Goal: Task Accomplishment & Management: Manage account settings

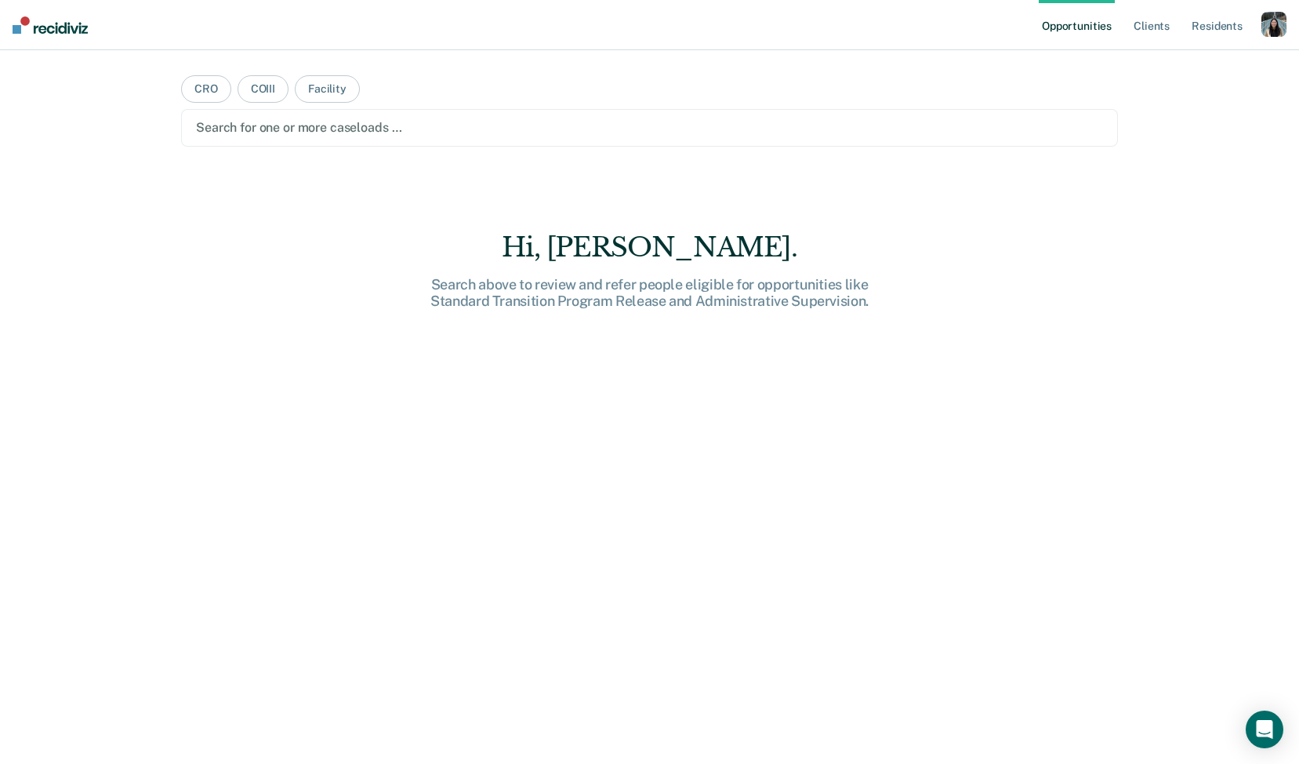
click at [1273, 18] on div "button" at bounding box center [1274, 24] width 25 height 25
click at [1179, 61] on link "Profile" at bounding box center [1211, 63] width 126 height 13
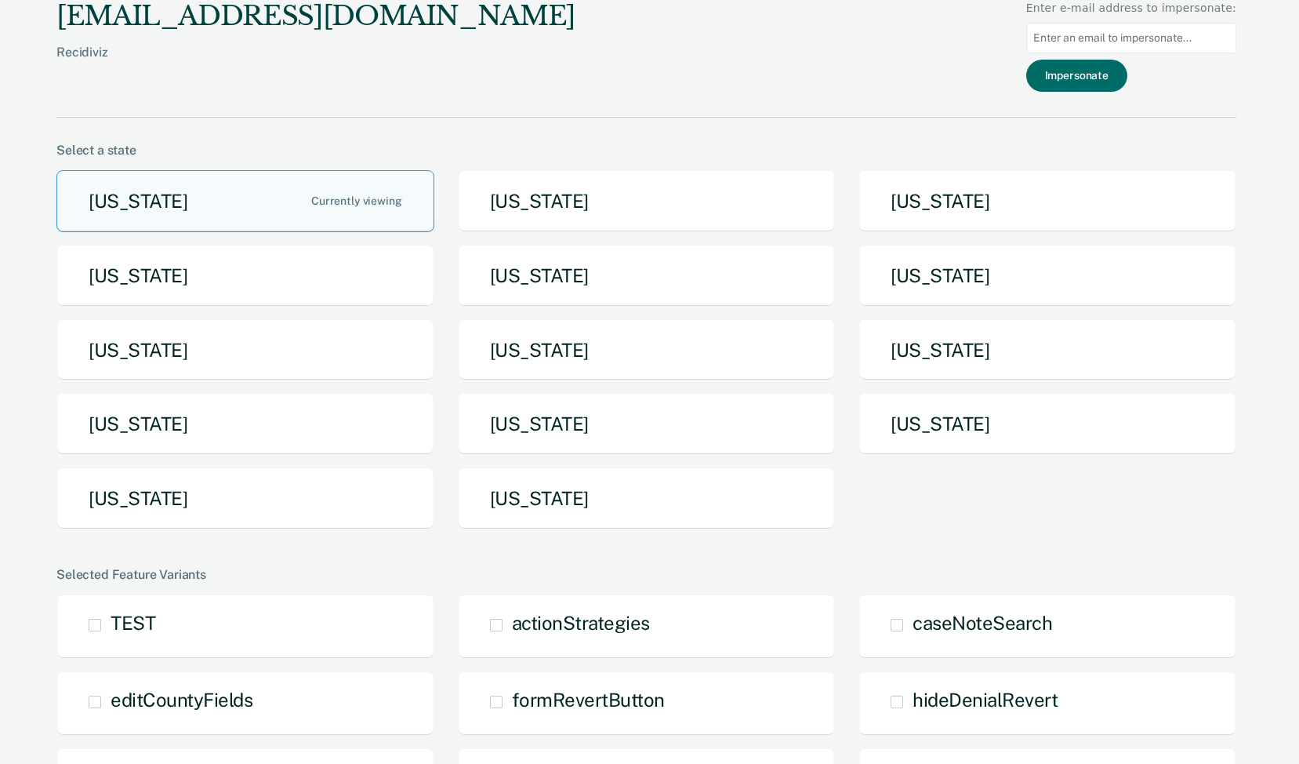
click at [1150, 36] on input at bounding box center [1131, 38] width 210 height 31
paste input "[EMAIL_ADDRESS][US_STATE][DOMAIN_NAME]"
type input "[EMAIL_ADDRESS][US_STATE][DOMAIN_NAME]"
click at [1127, 64] on button "Impersonate" at bounding box center [1076, 76] width 101 height 32
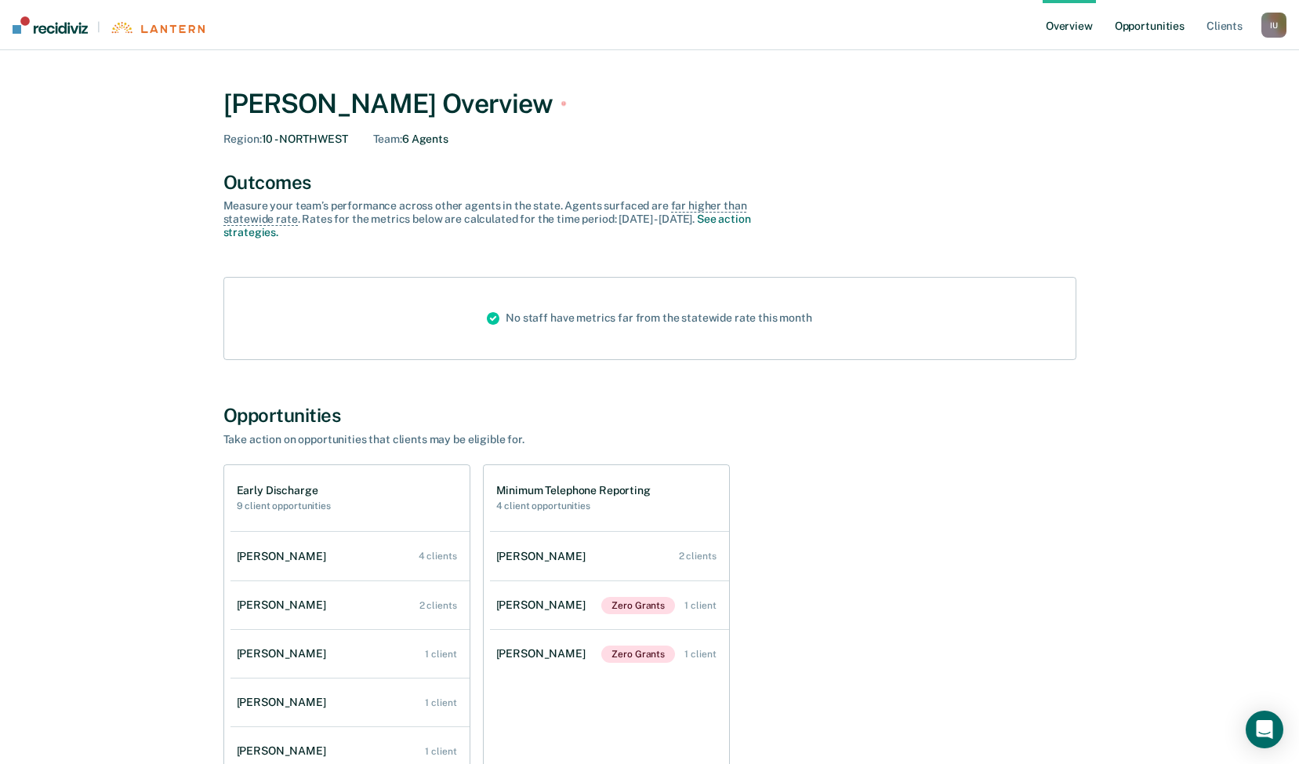
click at [1138, 20] on link "Opportunities" at bounding box center [1150, 25] width 76 height 50
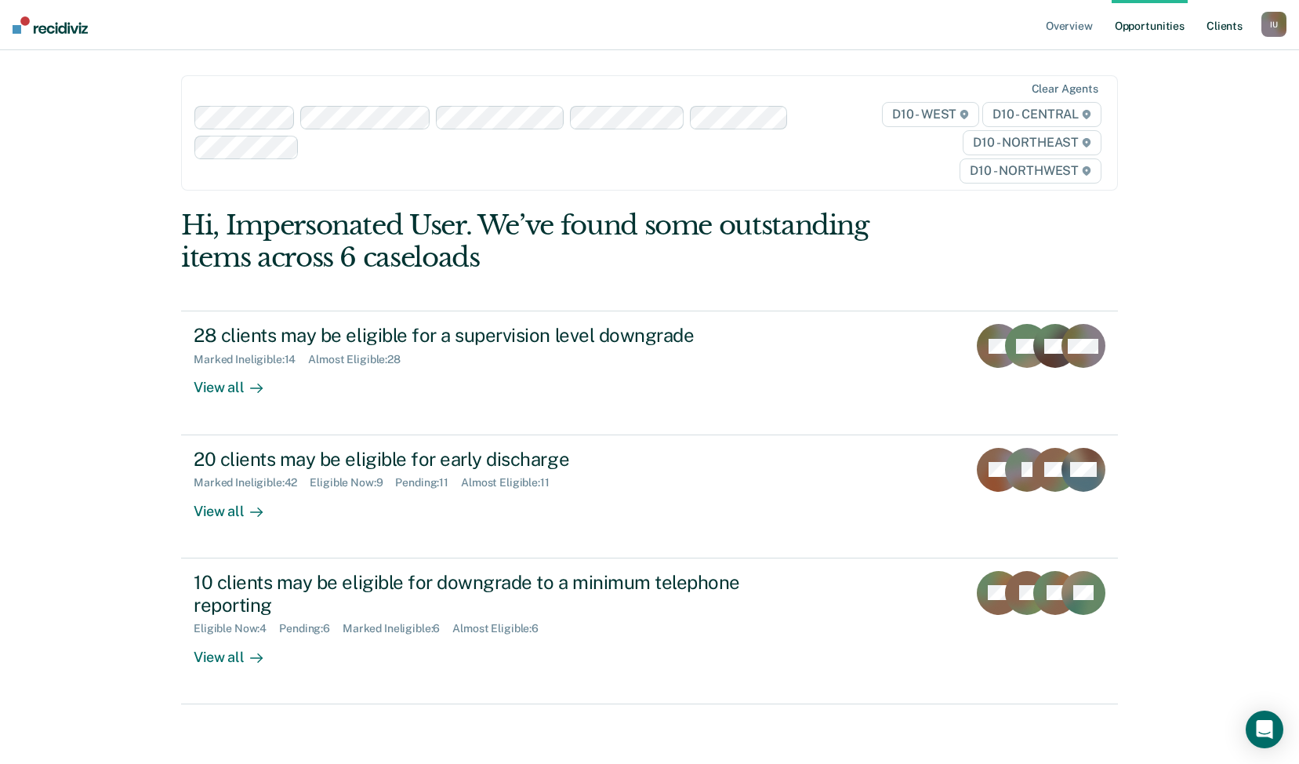
click at [1242, 22] on link "Client s" at bounding box center [1225, 25] width 42 height 50
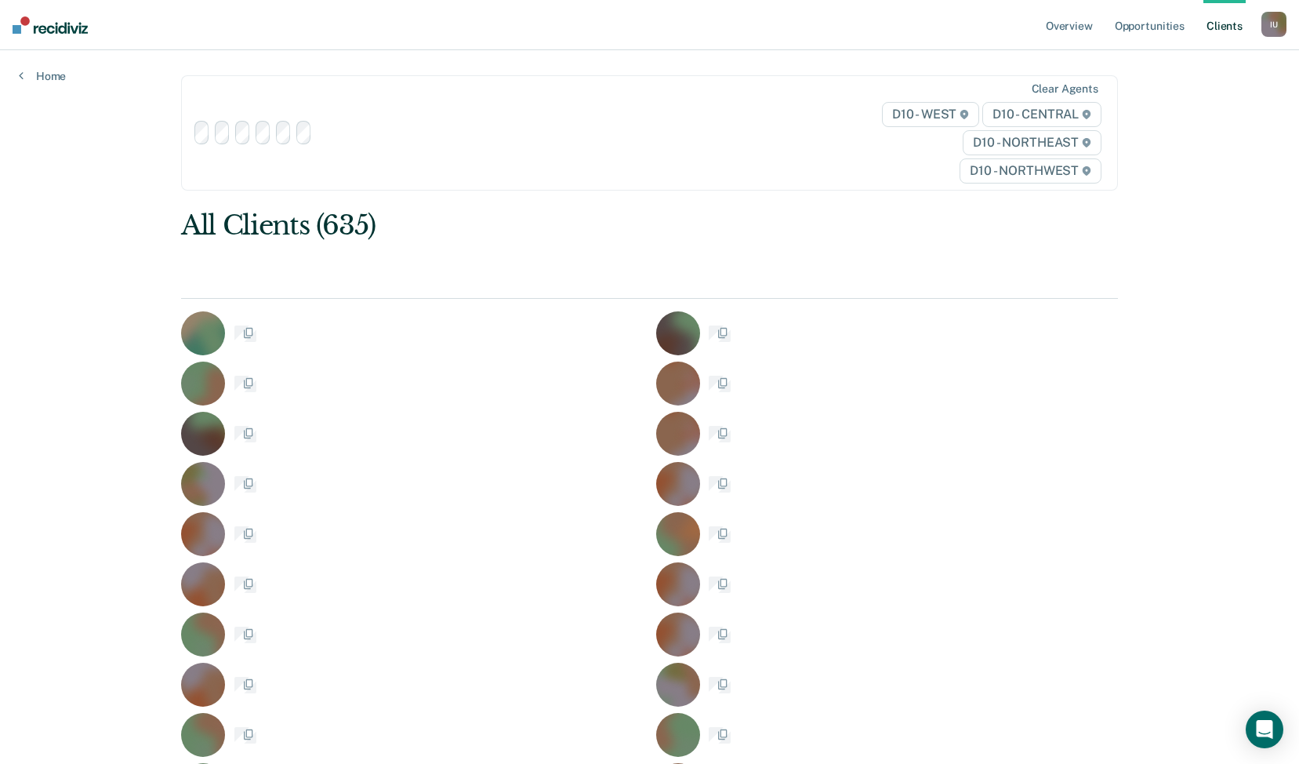
click at [1280, 19] on div "I U" at bounding box center [1274, 24] width 25 height 25
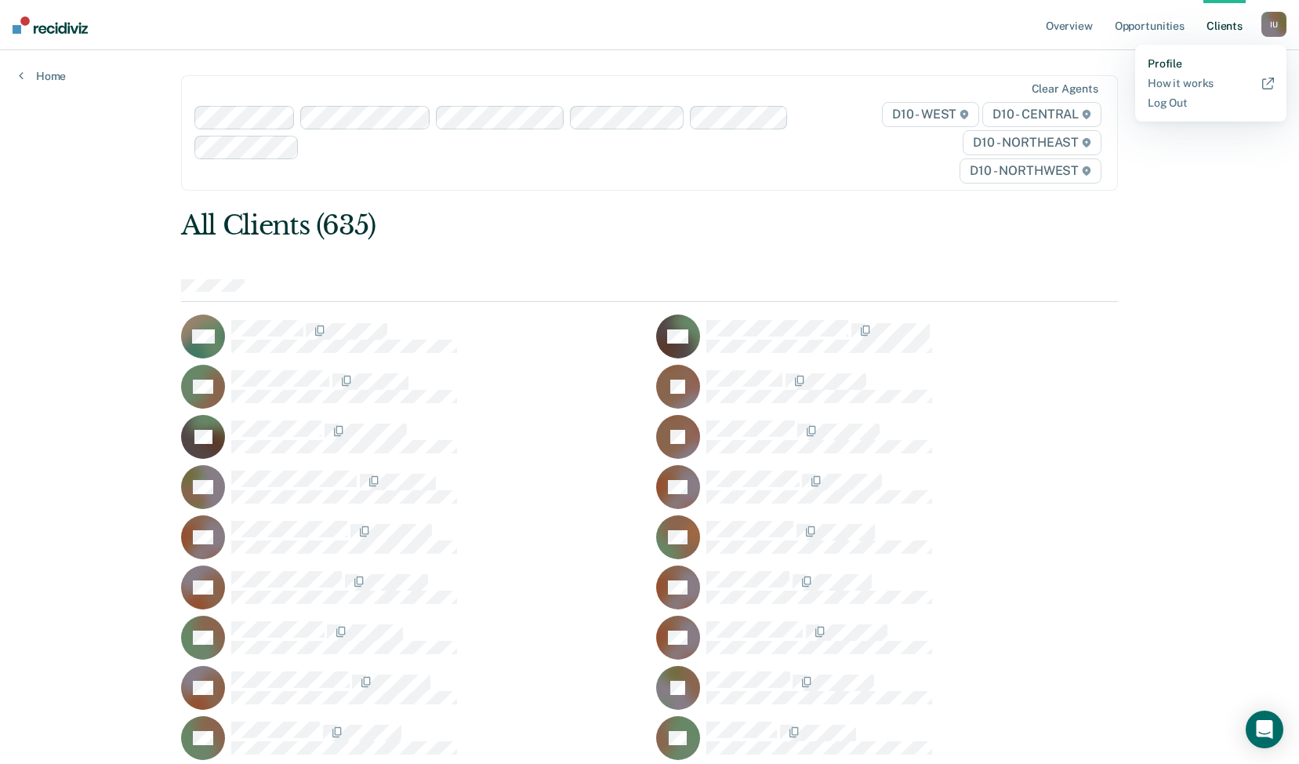
click at [1183, 66] on link "Profile" at bounding box center [1211, 63] width 126 height 13
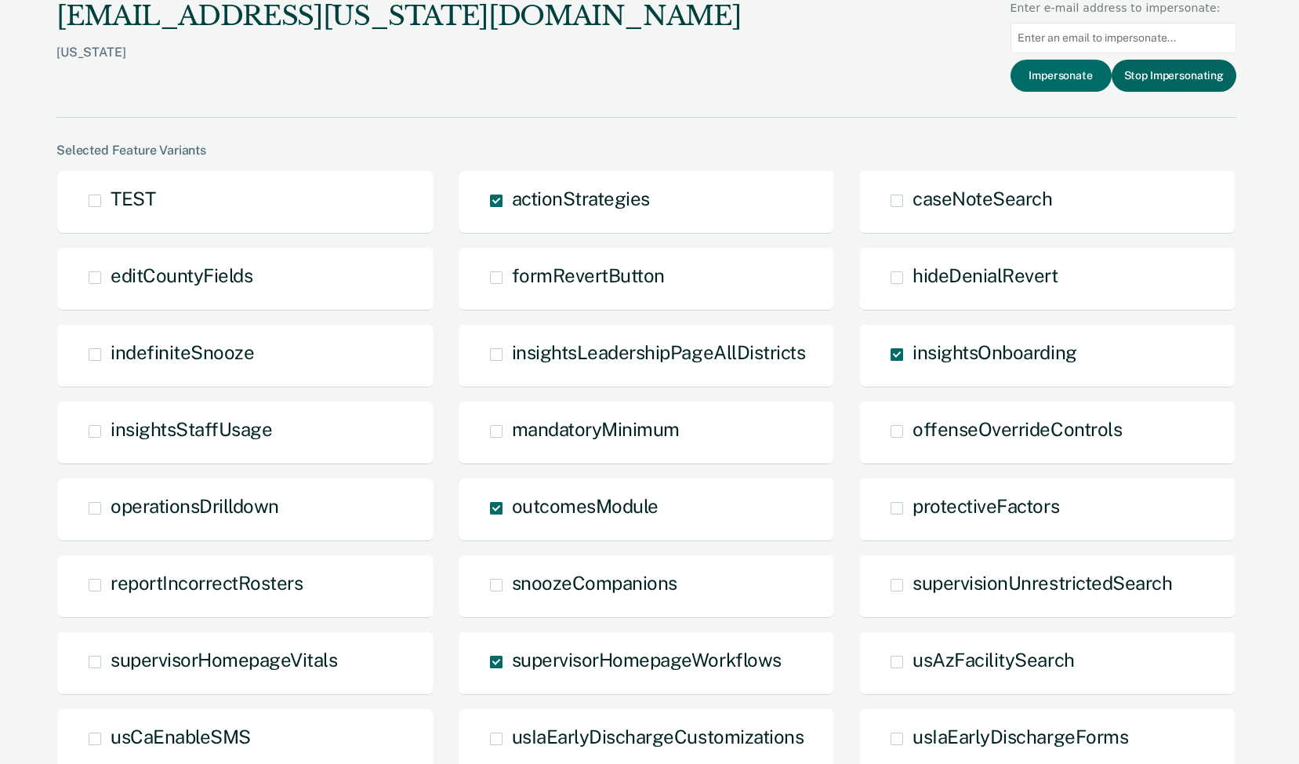
click at [1179, 80] on button "Stop Impersonating" at bounding box center [1174, 76] width 125 height 32
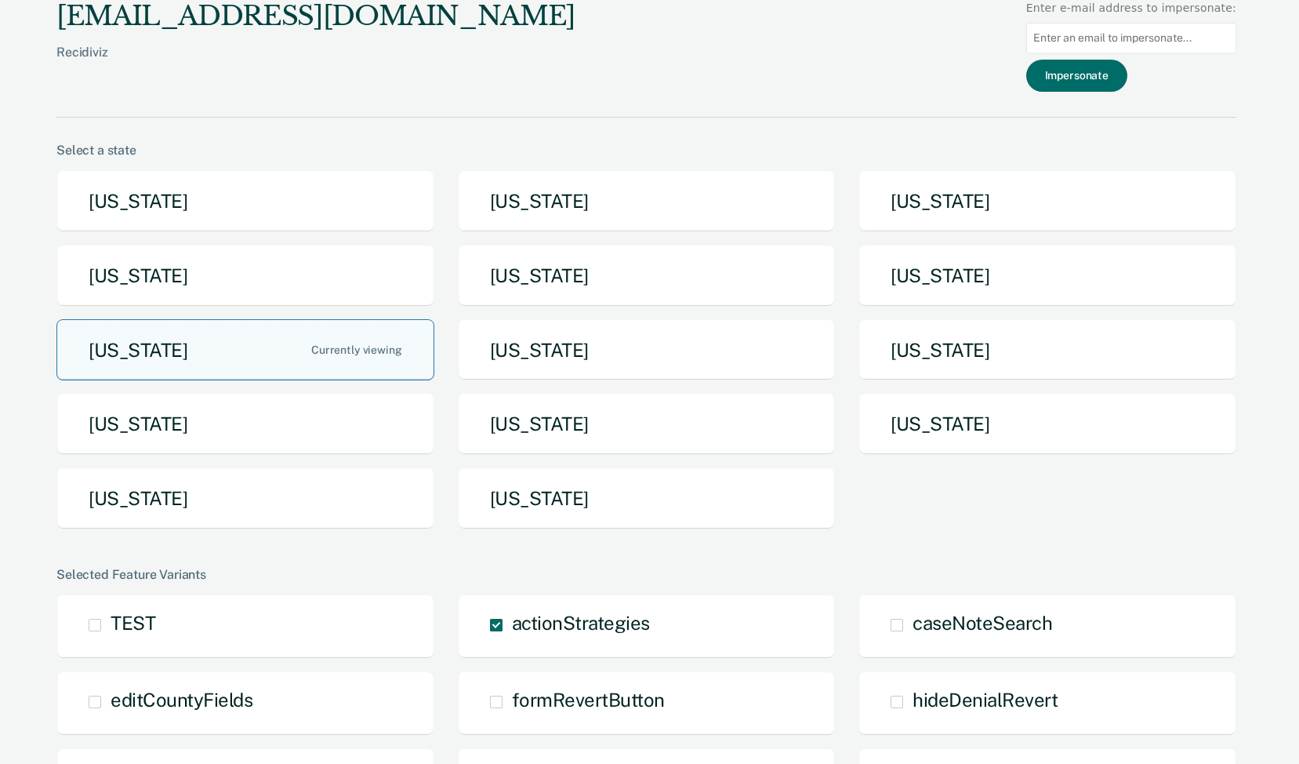
click at [373, 357] on button "[US_STATE]" at bounding box center [245, 350] width 378 height 62
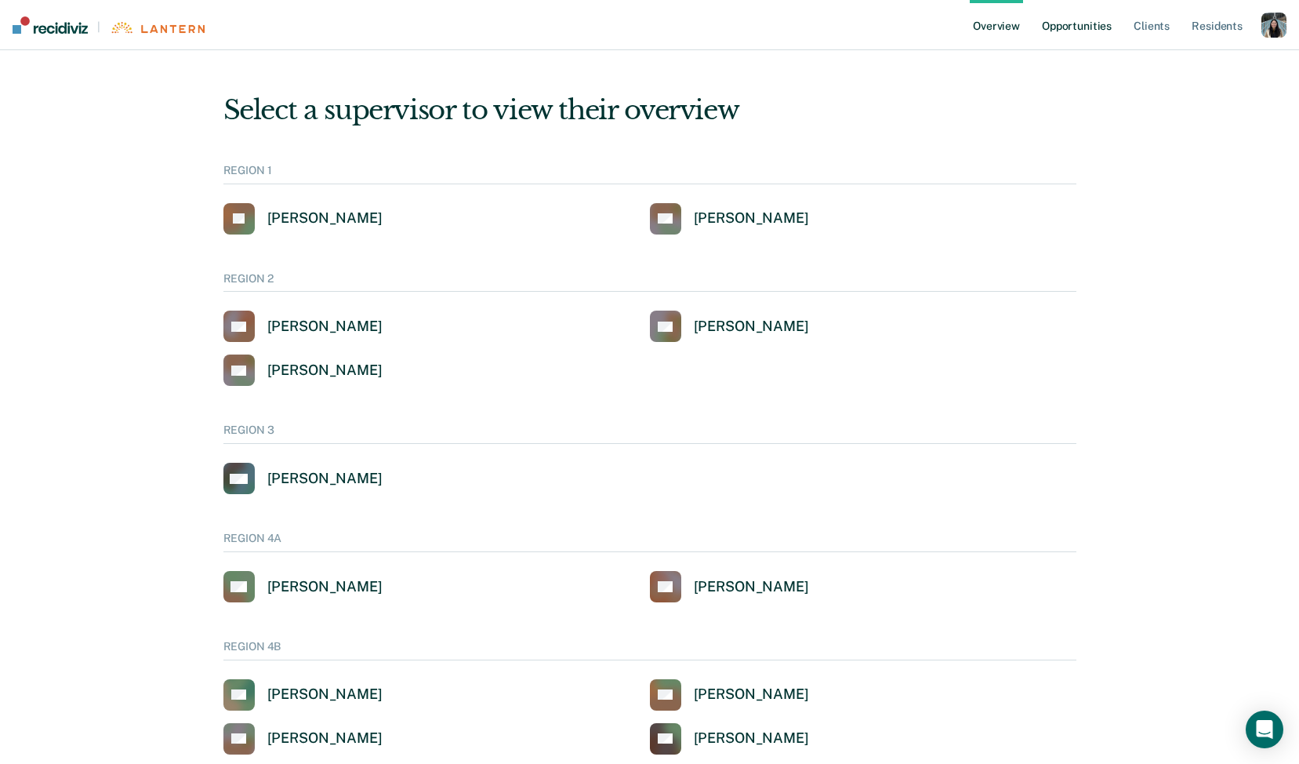
click at [1098, 35] on link "Opportunities" at bounding box center [1077, 25] width 76 height 50
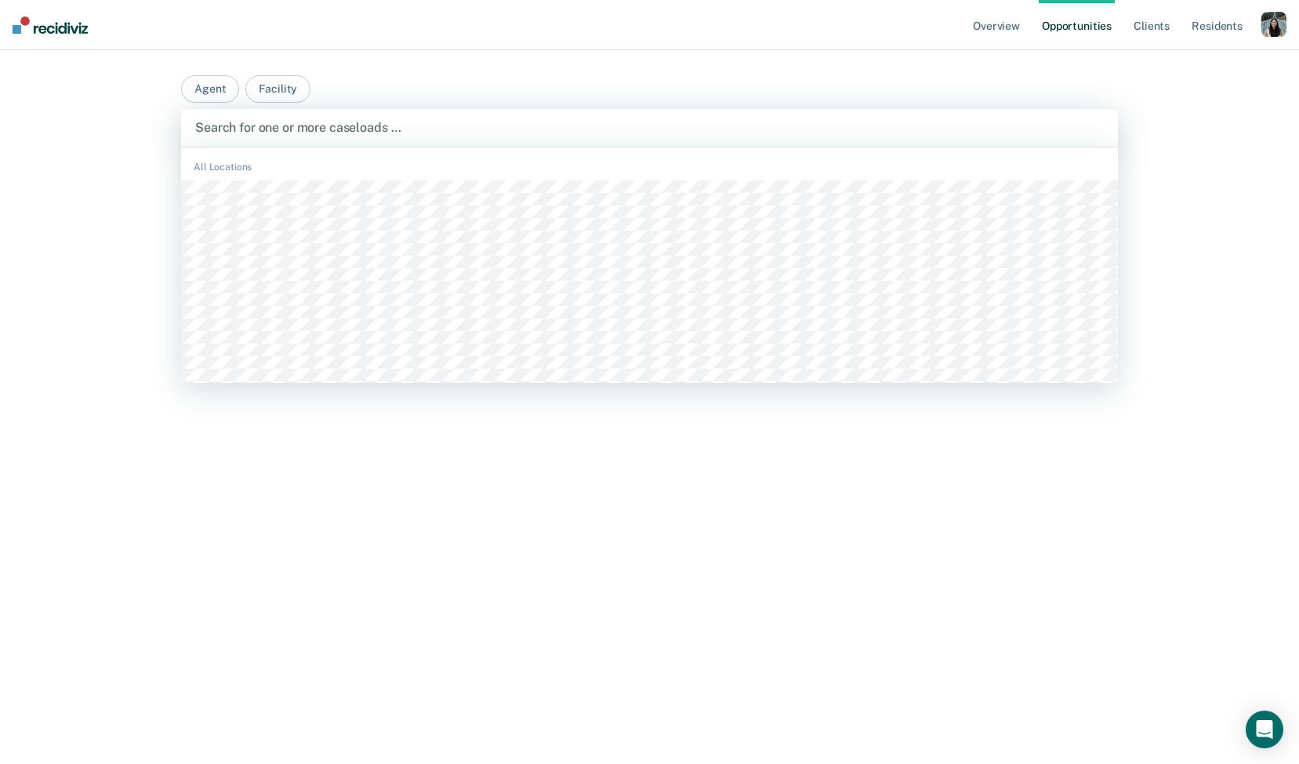
click at [623, 123] on div at bounding box center [649, 127] width 909 height 18
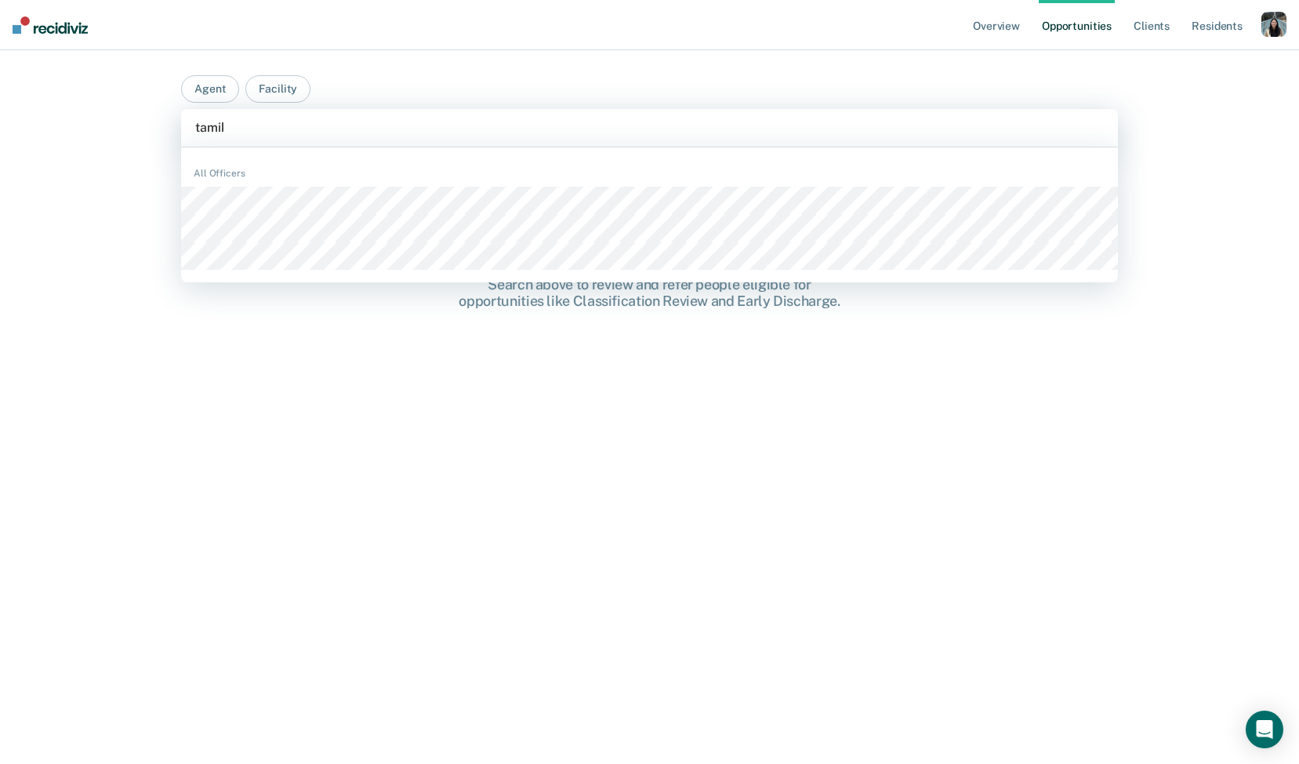
type input "tamika"
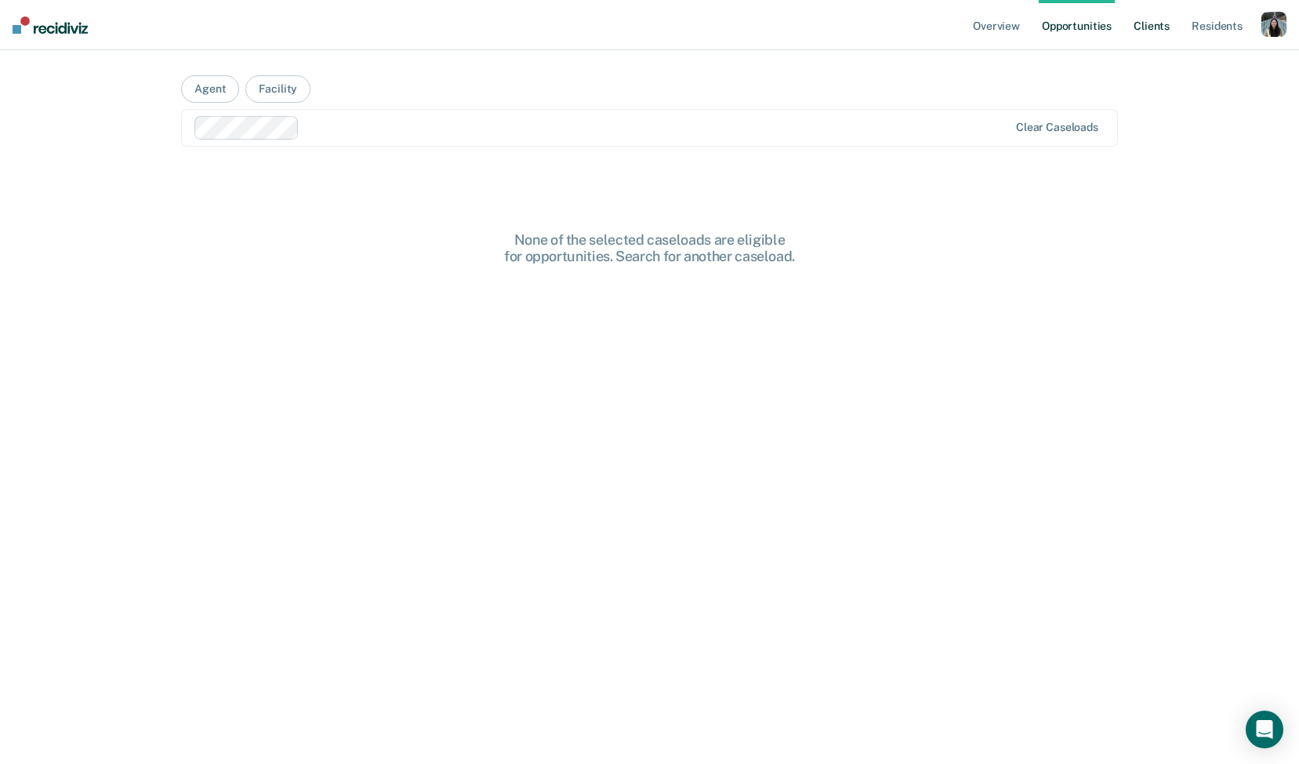
click at [1155, 25] on link "Client s" at bounding box center [1152, 25] width 42 height 50
